Goal: Book appointment/travel/reservation

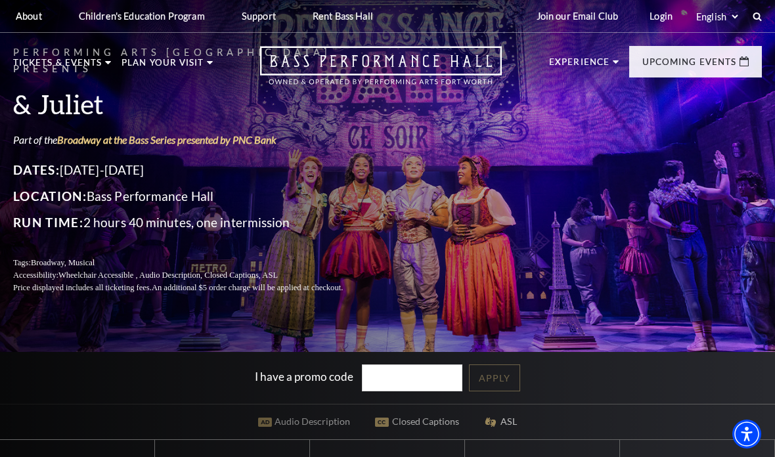
click at [376, 402] on link "View Full Calendar" at bounding box center [387, 428] width 145 height 52
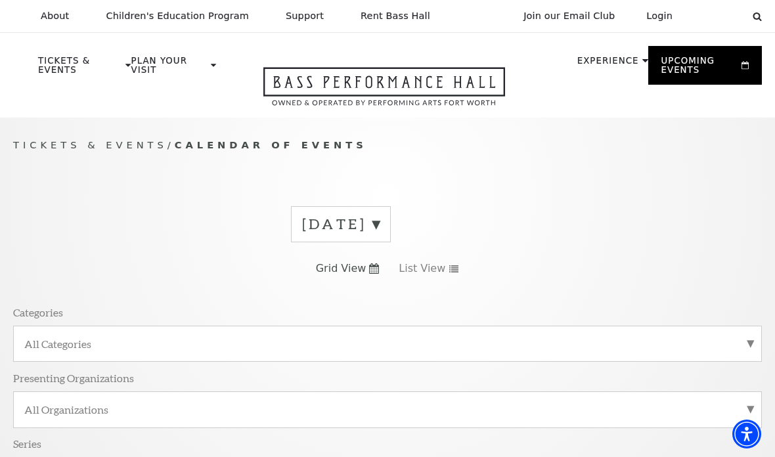
click at [380, 227] on label "[DATE]" at bounding box center [340, 224] width 77 height 20
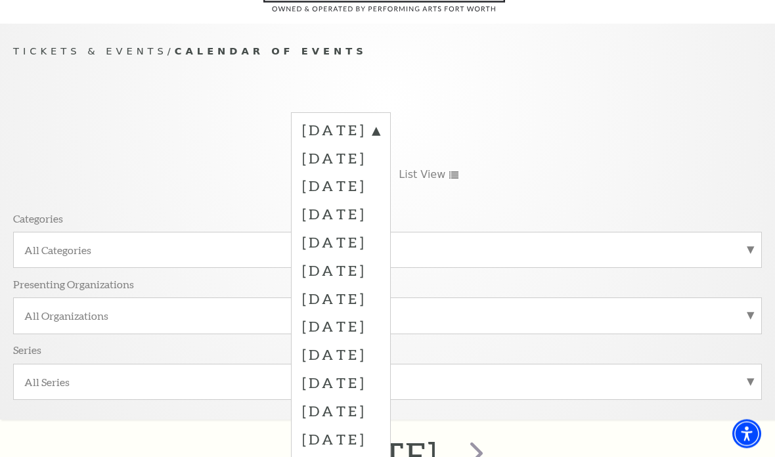
scroll to position [117, 0]
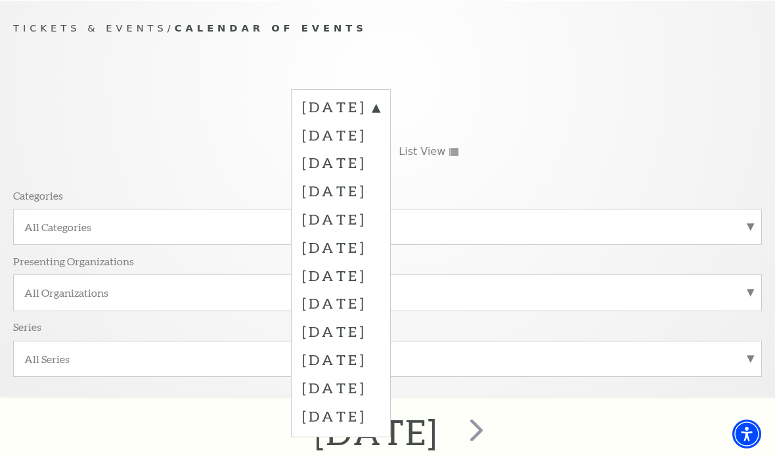
click at [326, 357] on label "[DATE]" at bounding box center [340, 359] width 77 height 28
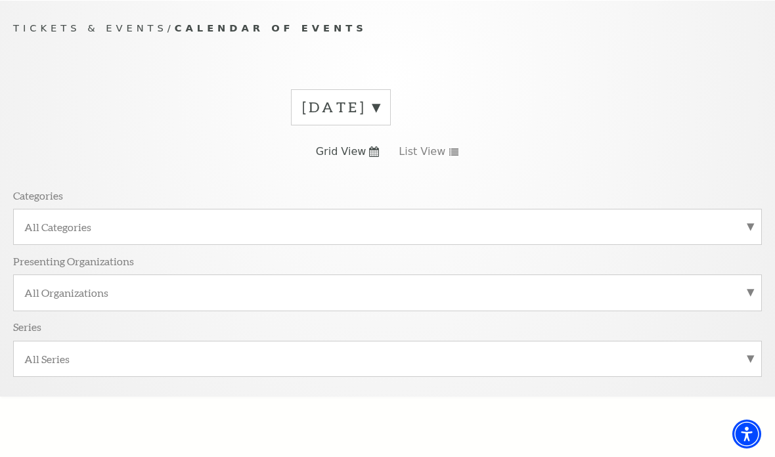
click at [343, 156] on span "Grid View" at bounding box center [341, 151] width 51 height 14
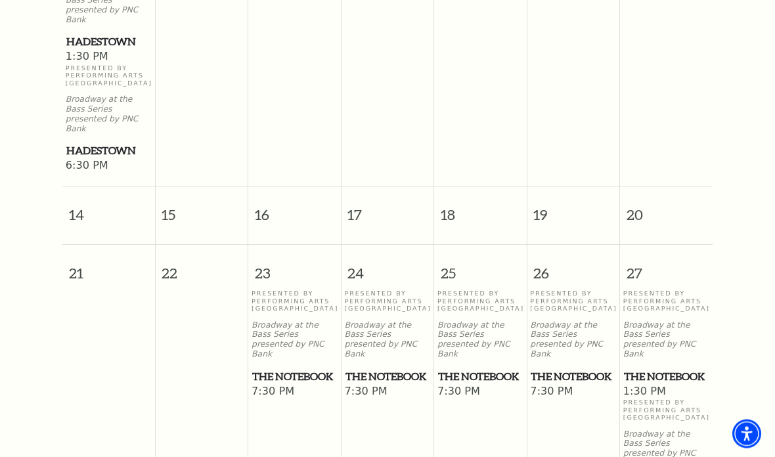
scroll to position [977, 0]
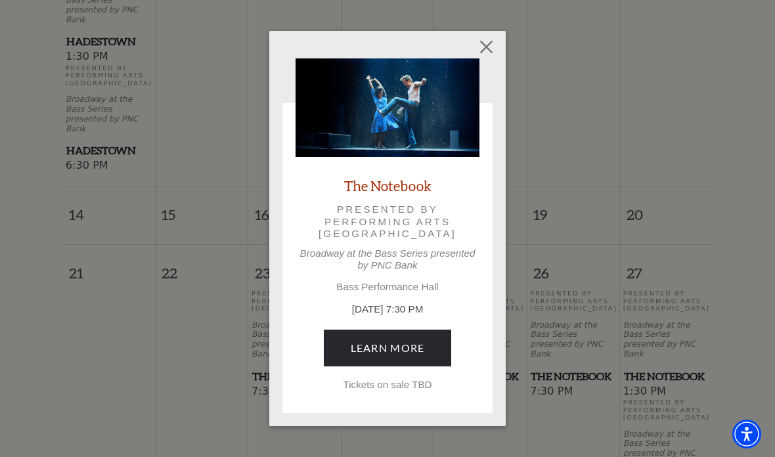
click at [383, 348] on link "Learn More" at bounding box center [388, 348] width 128 height 37
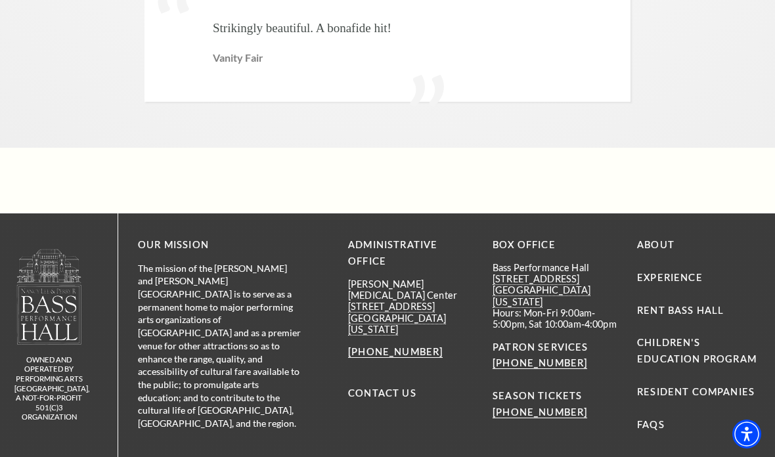
scroll to position [3277, 0]
